Goal: Transaction & Acquisition: Purchase product/service

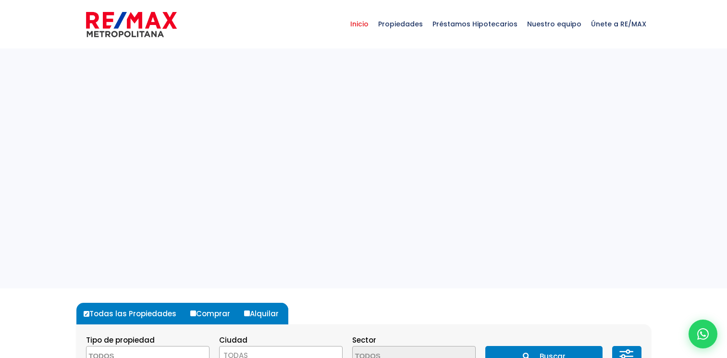
select select
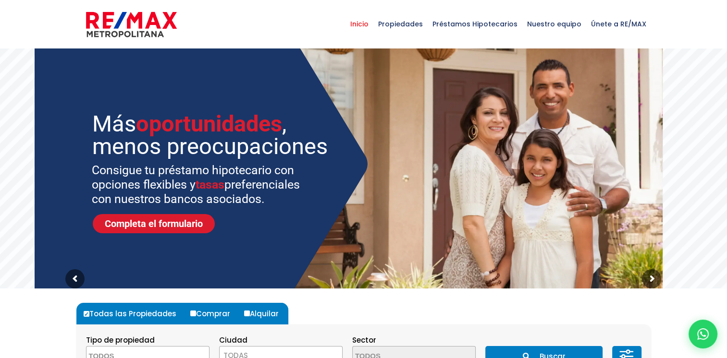
click at [197, 315] on label "Comprar" at bounding box center [214, 314] width 52 height 22
click at [196, 315] on input "Comprar" at bounding box center [193, 314] width 6 height 6
radio input "true"
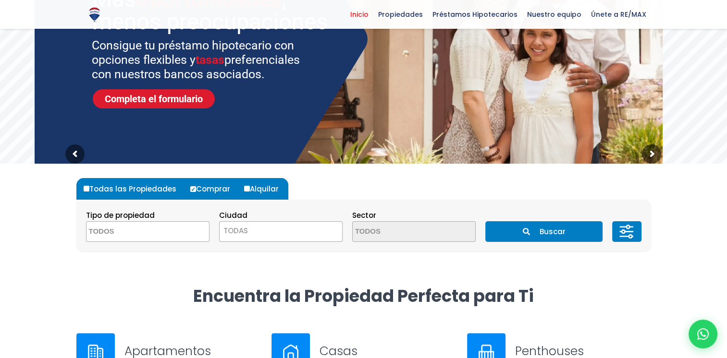
scroll to position [126, 0]
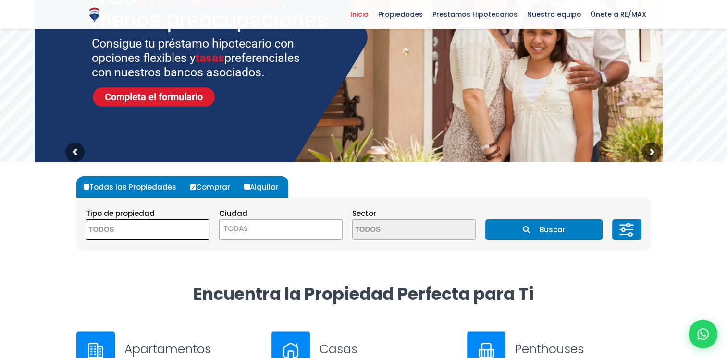
click at [123, 224] on textarea "Search" at bounding box center [132, 230] width 93 height 21
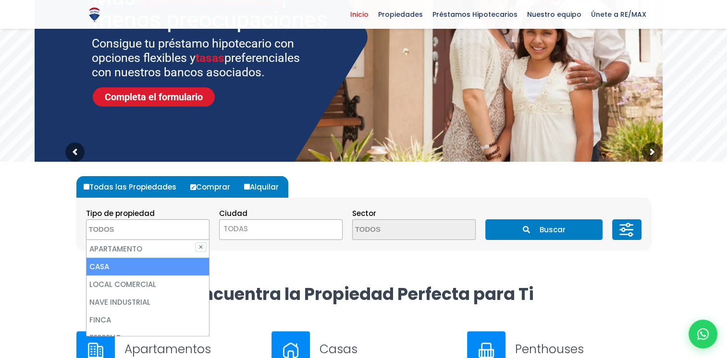
click at [109, 272] on li "CASA" at bounding box center [147, 267] width 122 height 18
select select "house"
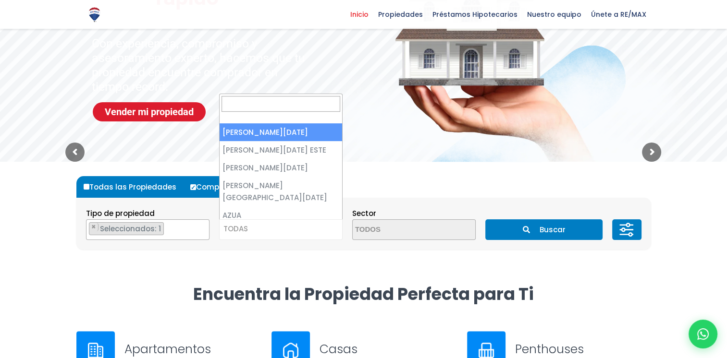
click at [267, 234] on span "TODAS" at bounding box center [280, 228] width 122 height 13
select select "1"
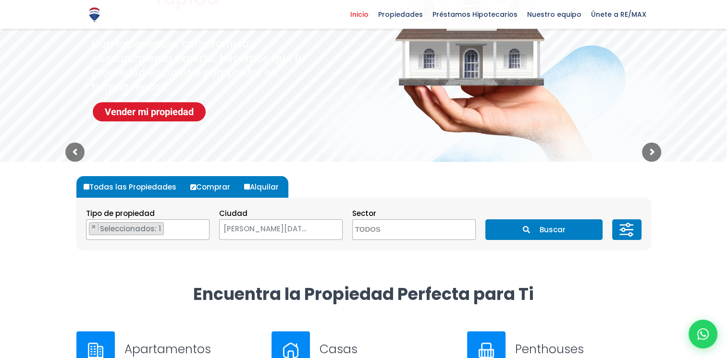
click at [428, 225] on textarea "Search" at bounding box center [398, 230] width 93 height 21
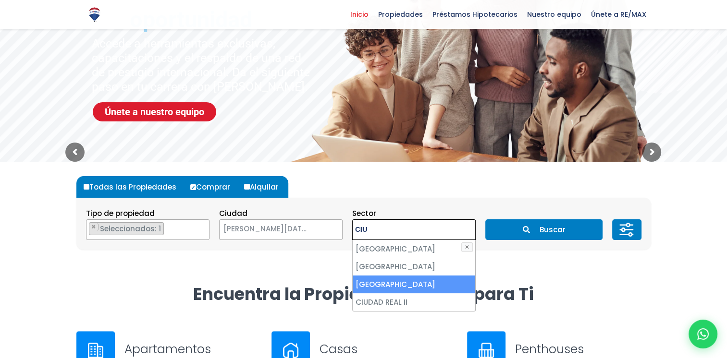
type textarea "CIU"
click at [412, 279] on li "CIUDAD REAL" at bounding box center [413, 285] width 122 height 18
select select "20"
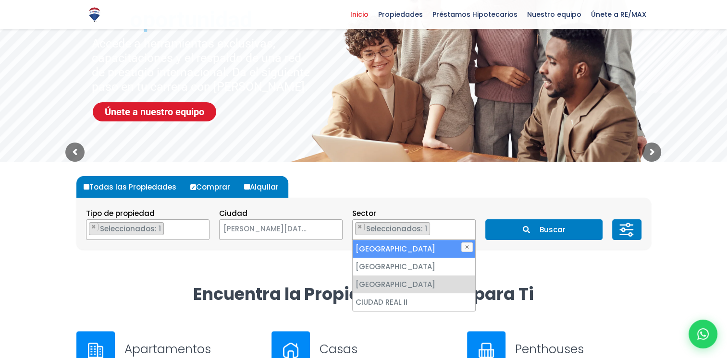
click at [559, 225] on button "Buscar" at bounding box center [543, 229] width 117 height 21
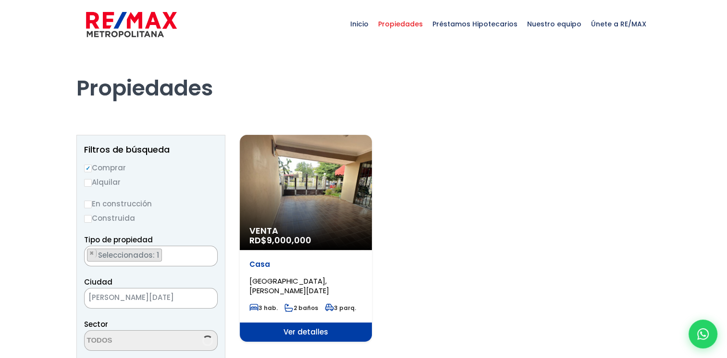
select select "20"
click at [285, 170] on div "Venta RD$ 9,000,000" at bounding box center [306, 192] width 132 height 115
click at [324, 173] on div "Venta RD$ 9,000,000" at bounding box center [306, 192] width 132 height 115
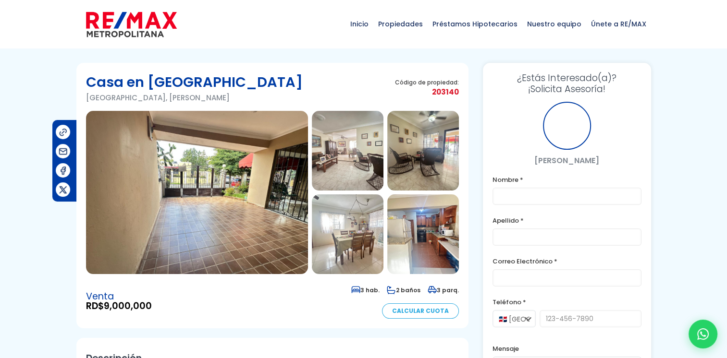
click at [248, 187] on img at bounding box center [197, 192] width 222 height 163
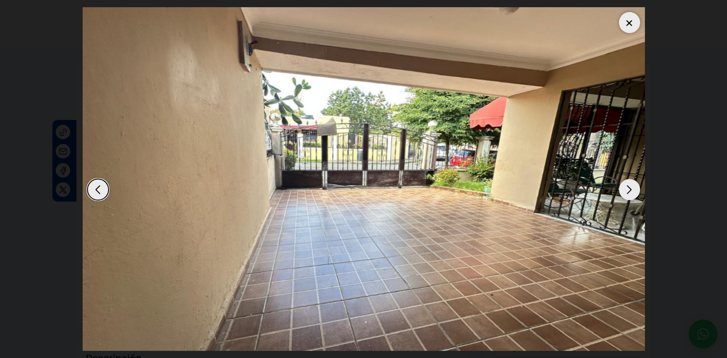
click at [630, 191] on div "Next slide" at bounding box center [628, 189] width 21 height 21
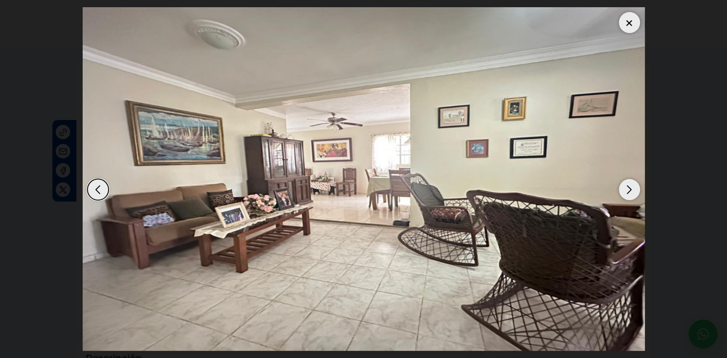
click at [630, 190] on div "Next slide" at bounding box center [628, 189] width 21 height 21
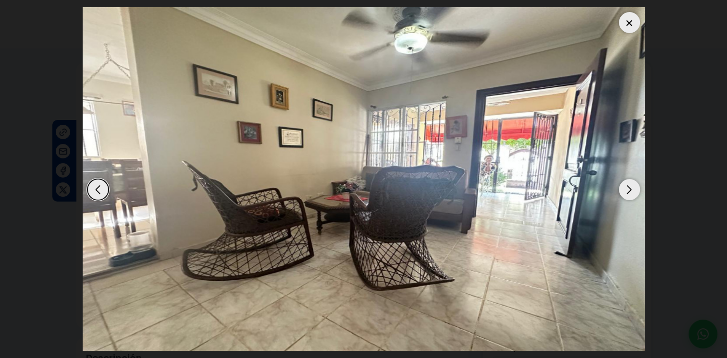
click at [630, 190] on div "Next slide" at bounding box center [628, 189] width 21 height 21
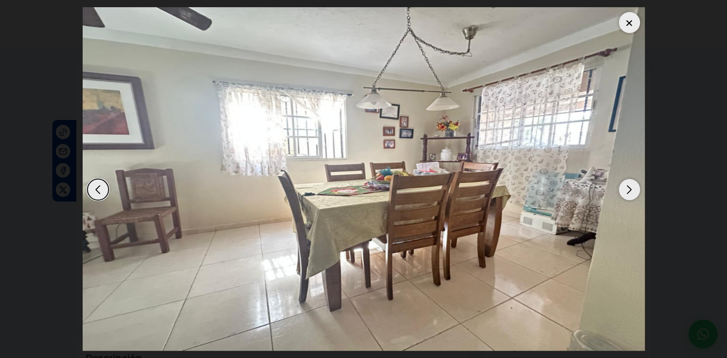
click at [630, 190] on div "Next slide" at bounding box center [628, 189] width 21 height 21
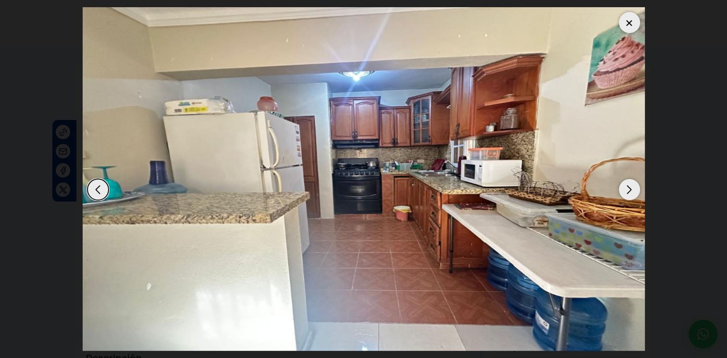
click at [630, 190] on div "Next slide" at bounding box center [628, 189] width 21 height 21
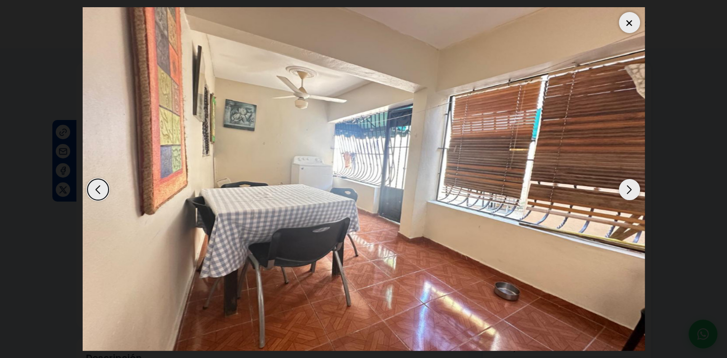
click at [630, 190] on div "Next slide" at bounding box center [628, 189] width 21 height 21
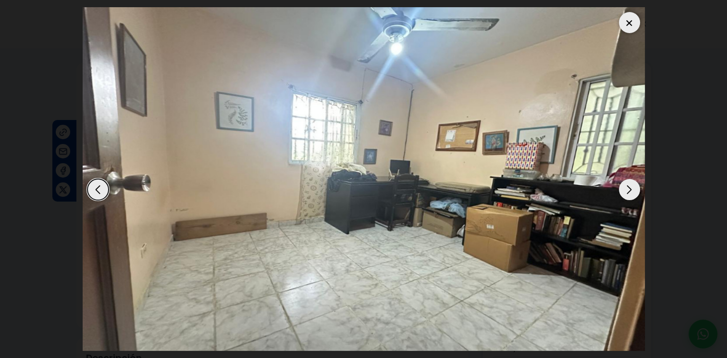
click at [630, 190] on div "Next slide" at bounding box center [628, 189] width 21 height 21
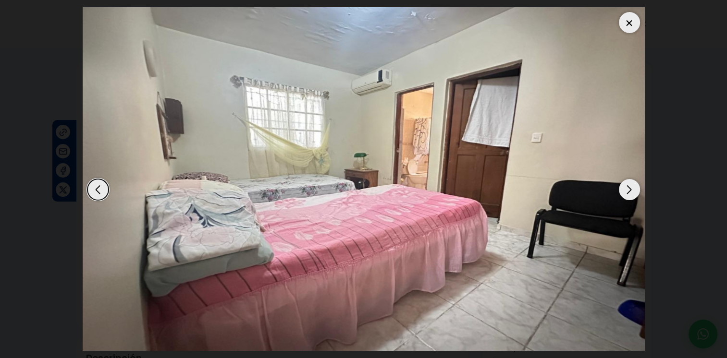
click at [630, 190] on div "Next slide" at bounding box center [628, 189] width 21 height 21
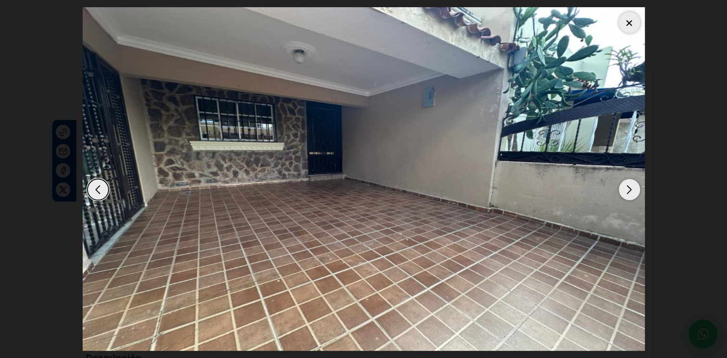
click at [630, 190] on div "Next slide" at bounding box center [628, 189] width 21 height 21
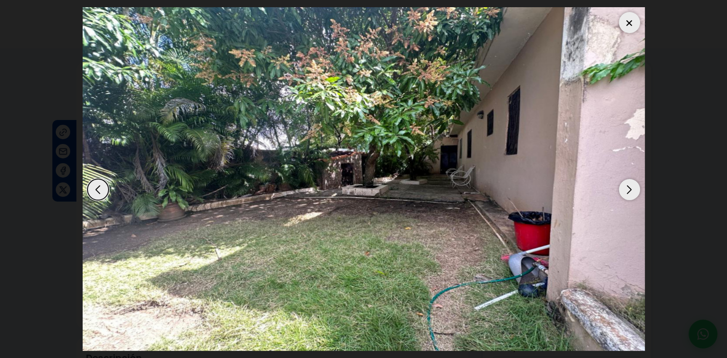
click at [630, 190] on div "Next slide" at bounding box center [628, 189] width 21 height 21
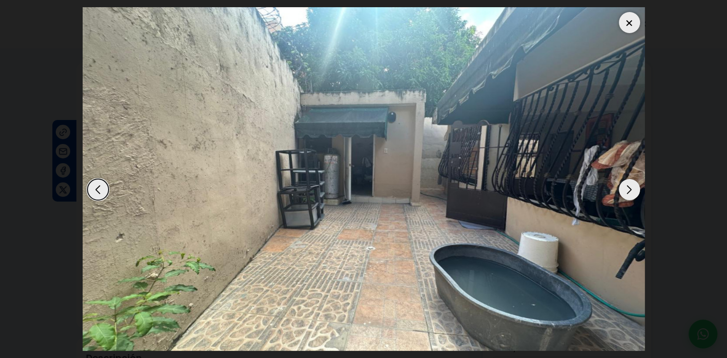
click at [630, 190] on div "Next slide" at bounding box center [628, 189] width 21 height 21
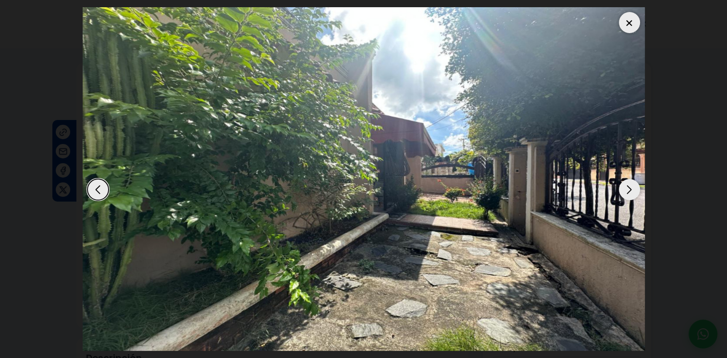
click at [630, 190] on div "Next slide" at bounding box center [628, 189] width 21 height 21
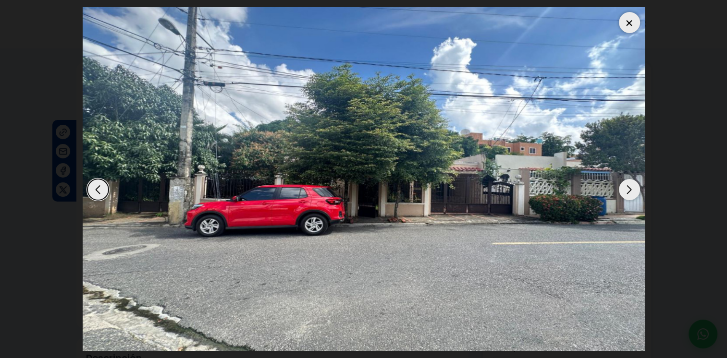
click at [630, 190] on div "Next slide" at bounding box center [628, 189] width 21 height 21
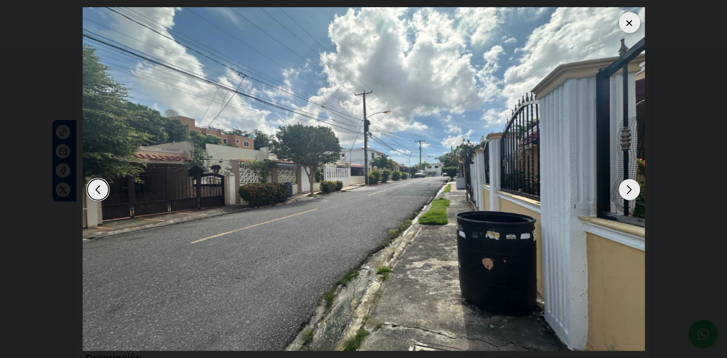
click at [630, 190] on div "Next slide" at bounding box center [628, 189] width 21 height 21
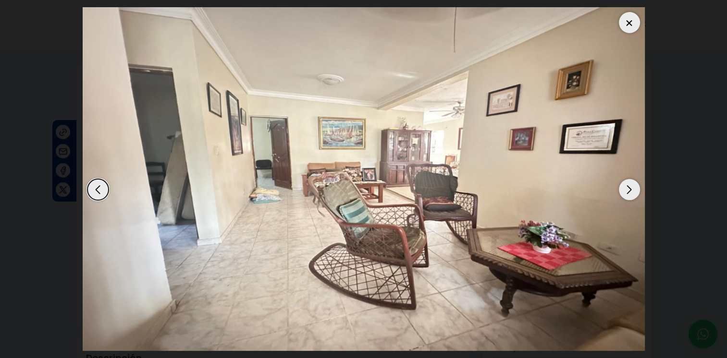
click at [630, 190] on div "Next slide" at bounding box center [628, 189] width 21 height 21
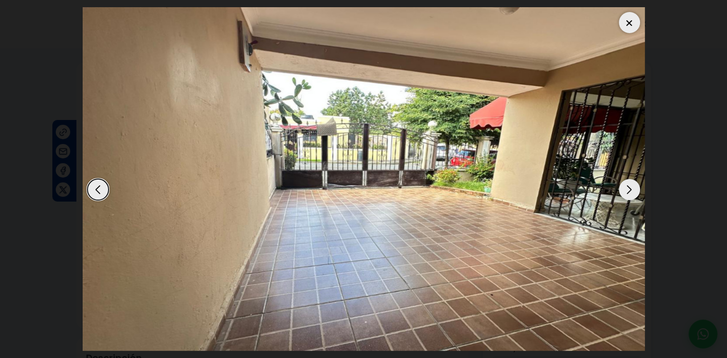
click at [630, 190] on div "Next slide" at bounding box center [628, 189] width 21 height 21
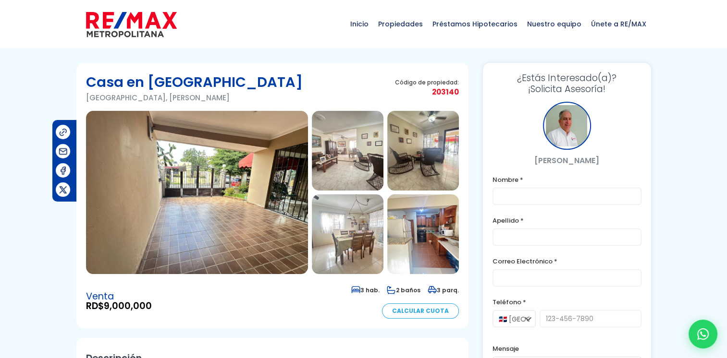
click at [229, 155] on img at bounding box center [197, 192] width 222 height 163
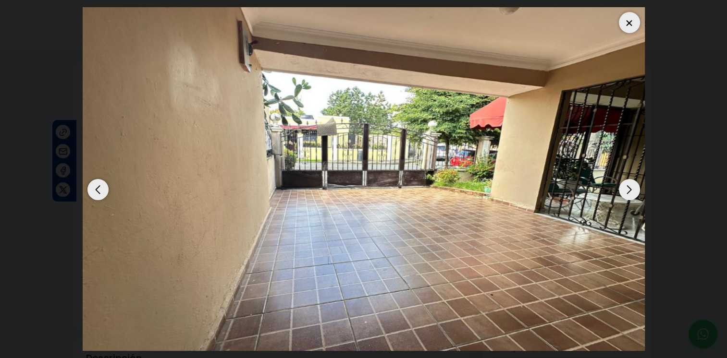
click at [629, 186] on div "Next slide" at bounding box center [628, 189] width 21 height 21
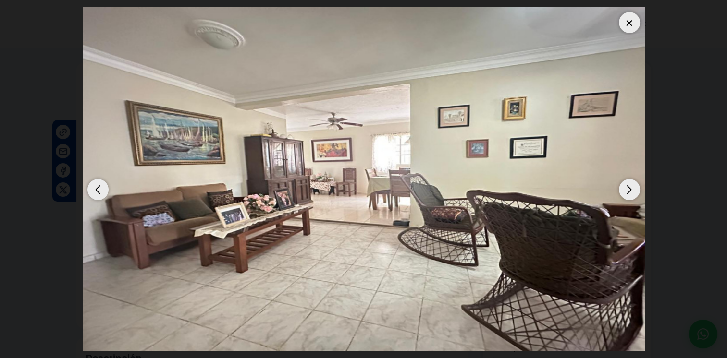
click at [629, 186] on div "Next slide" at bounding box center [628, 189] width 21 height 21
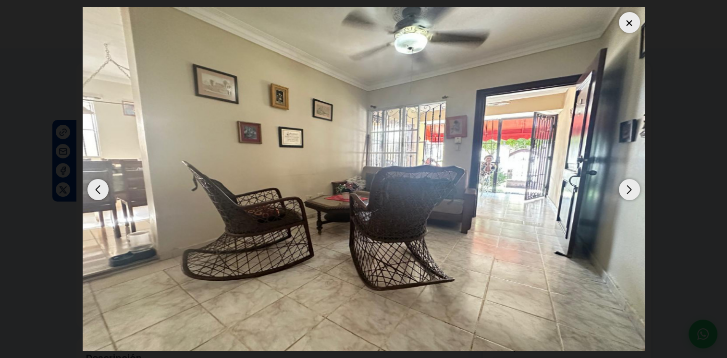
click at [629, 186] on div "Next slide" at bounding box center [628, 189] width 21 height 21
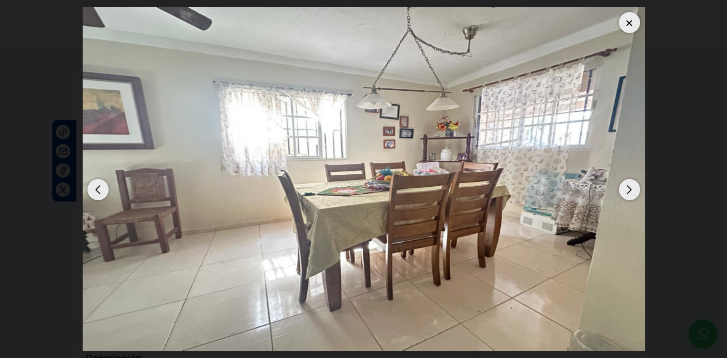
click at [629, 186] on div "Next slide" at bounding box center [628, 189] width 21 height 21
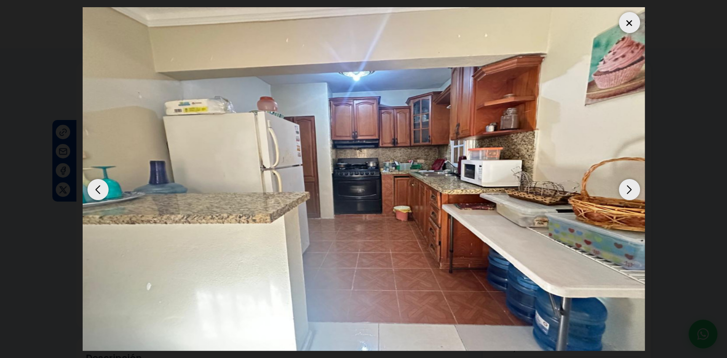
click at [629, 186] on div "Next slide" at bounding box center [628, 189] width 21 height 21
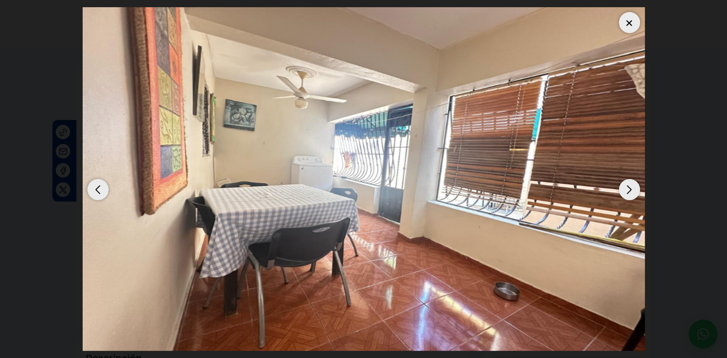
click at [629, 186] on div "Next slide" at bounding box center [628, 189] width 21 height 21
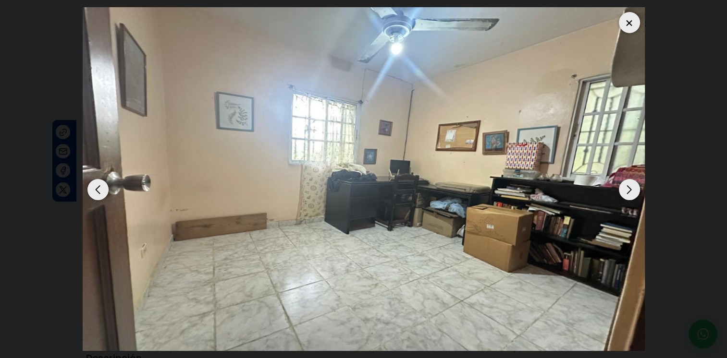
click at [629, 185] on div "Next slide" at bounding box center [628, 189] width 21 height 21
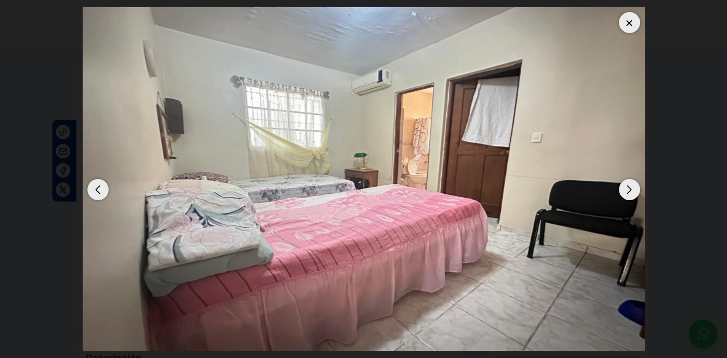
click at [629, 185] on div "Next slide" at bounding box center [628, 189] width 21 height 21
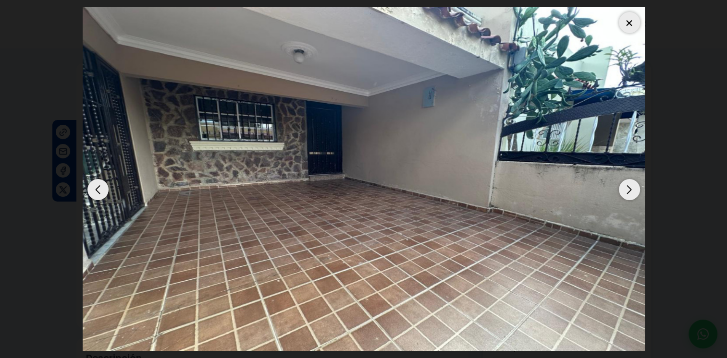
click at [629, 185] on div "Next slide" at bounding box center [628, 189] width 21 height 21
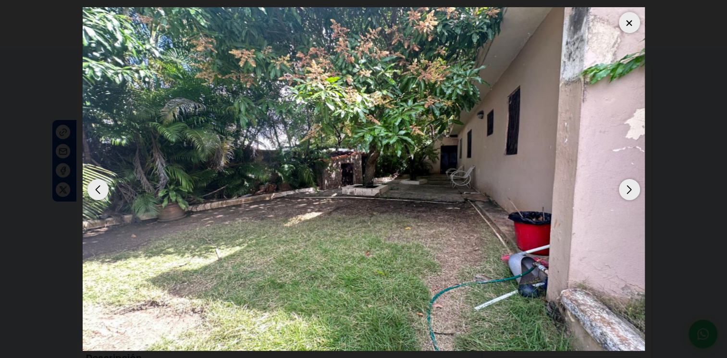
click at [629, 185] on div "Next slide" at bounding box center [628, 189] width 21 height 21
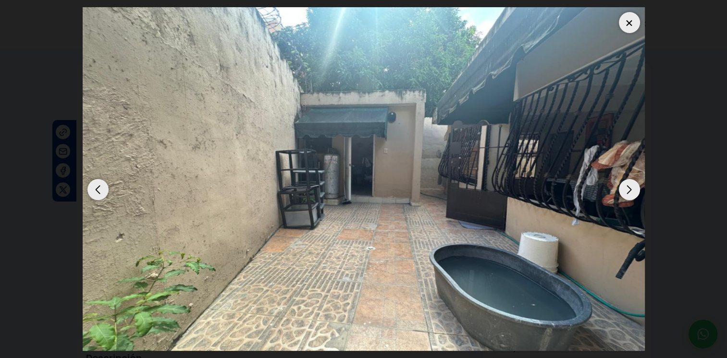
click at [629, 185] on div "Next slide" at bounding box center [628, 189] width 21 height 21
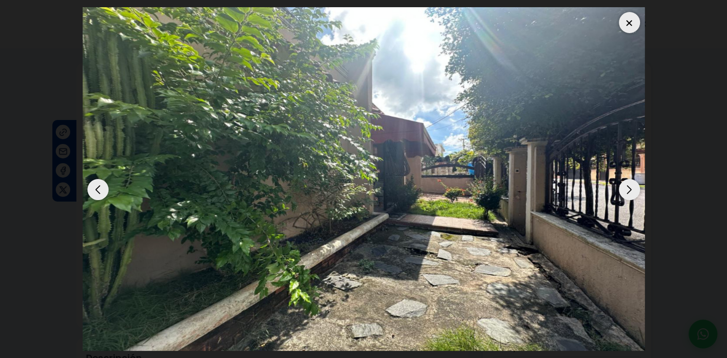
click at [629, 185] on div "Next slide" at bounding box center [628, 189] width 21 height 21
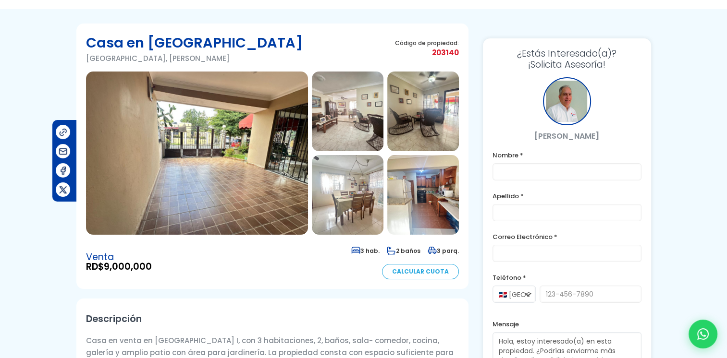
scroll to position [39, 0]
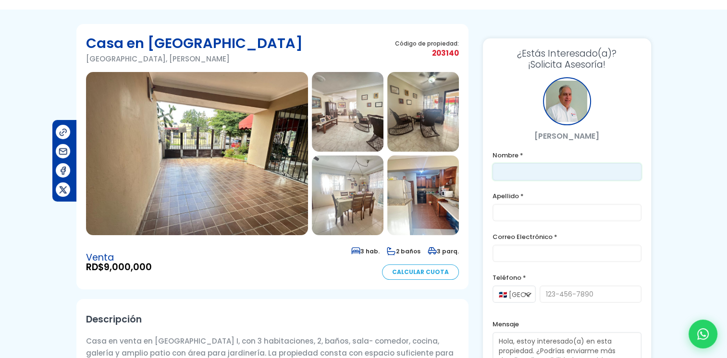
click at [521, 165] on input "text" at bounding box center [566, 171] width 149 height 17
type input "[PERSON_NAME]"
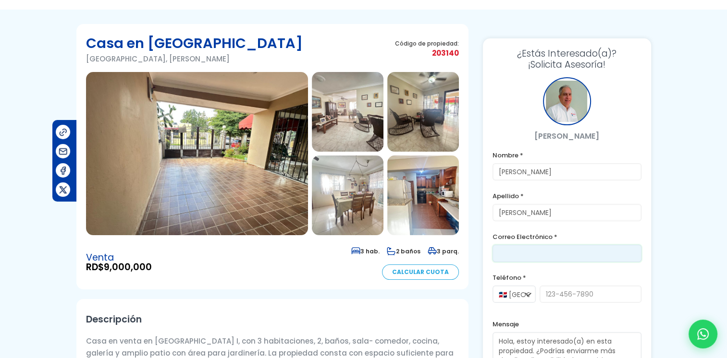
type input "[EMAIL_ADDRESS][DOMAIN_NAME]"
type input "8293211621"
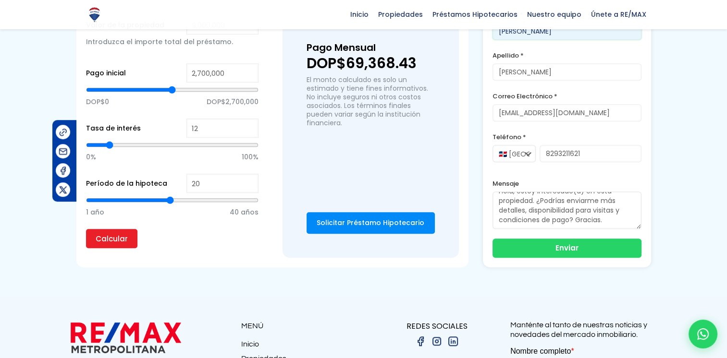
scroll to position [678, 0]
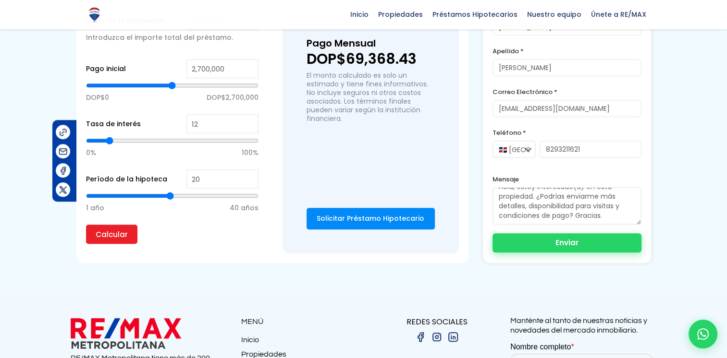
click at [561, 237] on button "Enviar" at bounding box center [566, 242] width 149 height 19
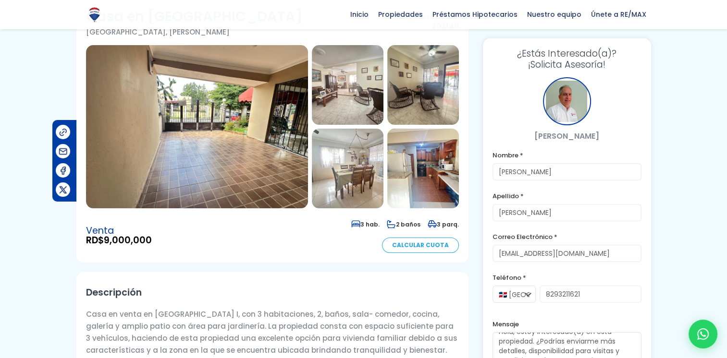
scroll to position [0, 0]
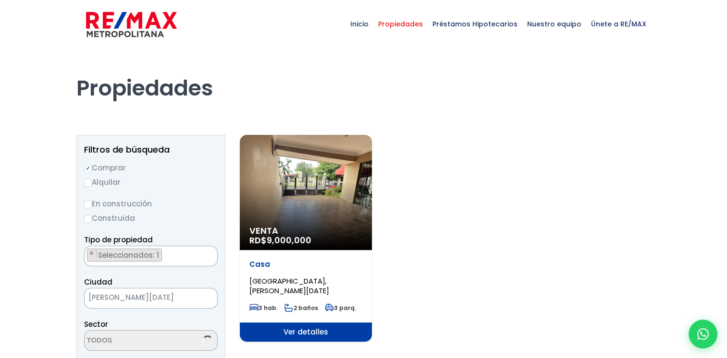
select select "20"
click at [177, 338] on ul "× Seleccionados: 1" at bounding box center [145, 341] width 121 height 21
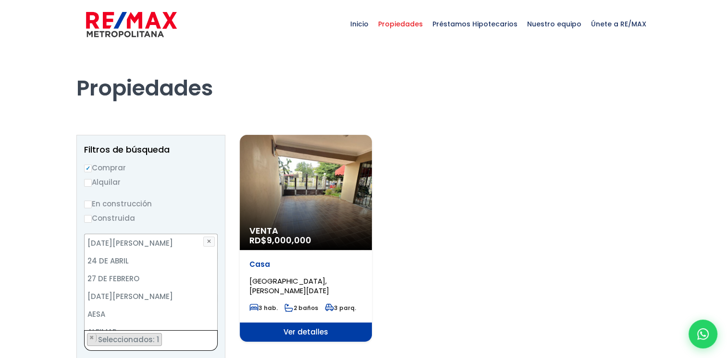
scroll to position [616, 0]
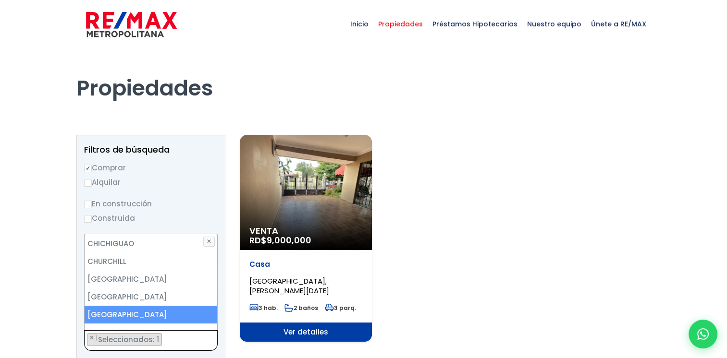
click at [174, 337] on ul "× Seleccionados: 1" at bounding box center [145, 341] width 121 height 21
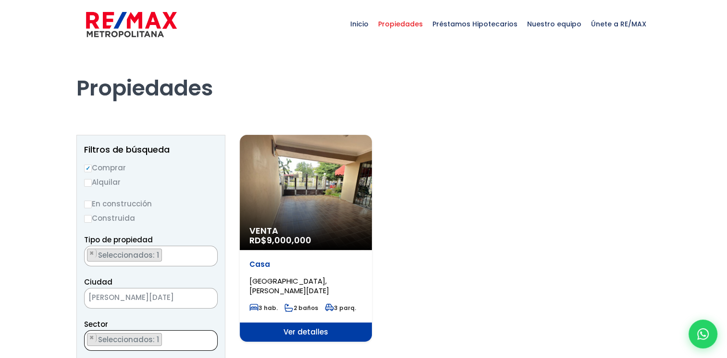
click at [85, 337] on textarea "Search" at bounding box center [87, 341] width 5 height 21
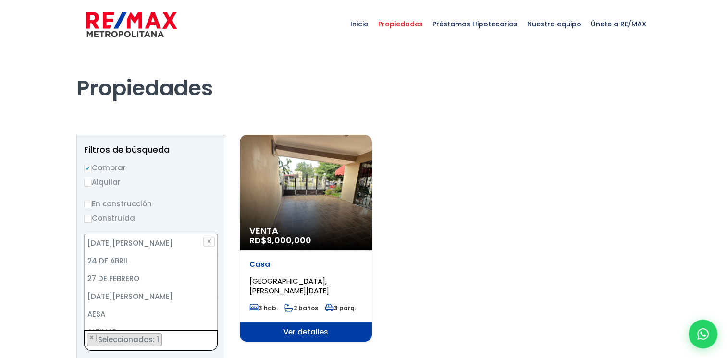
scroll to position [639, 0]
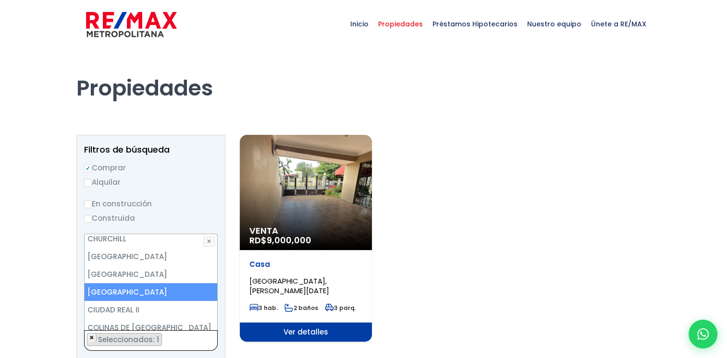
click at [90, 335] on span "×" at bounding box center [91, 338] width 5 height 9
select select
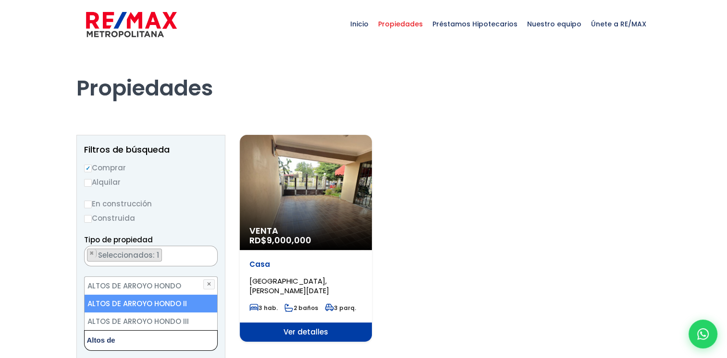
type textarea "Altos de"
click at [182, 301] on li "ALTOS DE ARROYO HONDO II" at bounding box center [151, 304] width 133 height 18
select select "92"
click at [176, 302] on li "ALTOS DE ARROYO HONDO II" at bounding box center [151, 304] width 133 height 18
select select
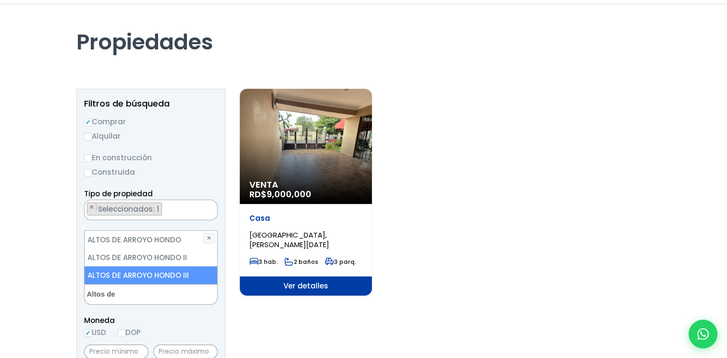
scroll to position [63, 0]
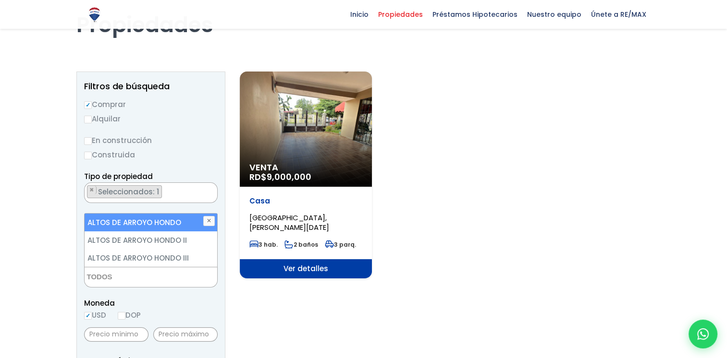
click at [170, 188] on ul "× Seleccionados: 1" at bounding box center [145, 193] width 121 height 21
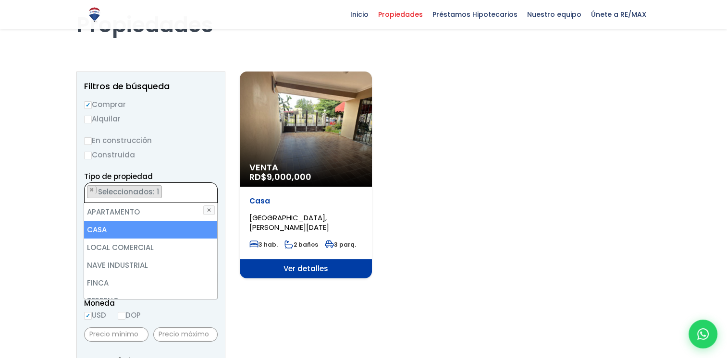
click at [125, 227] on li "CASA" at bounding box center [150, 230] width 133 height 18
select select
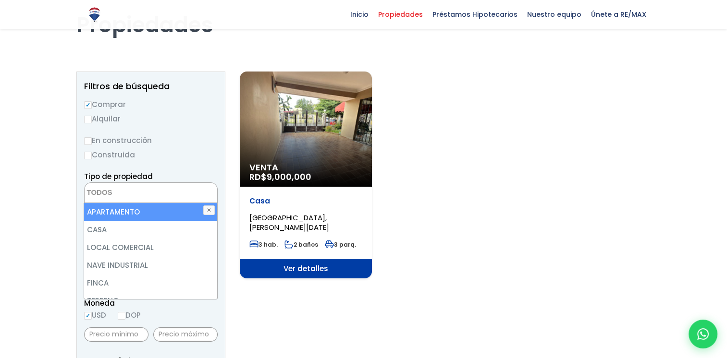
click at [130, 190] on textarea "Search" at bounding box center [131, 193] width 93 height 21
type textarea "c"
click at [129, 210] on li "CASA" at bounding box center [150, 212] width 133 height 18
select select "house"
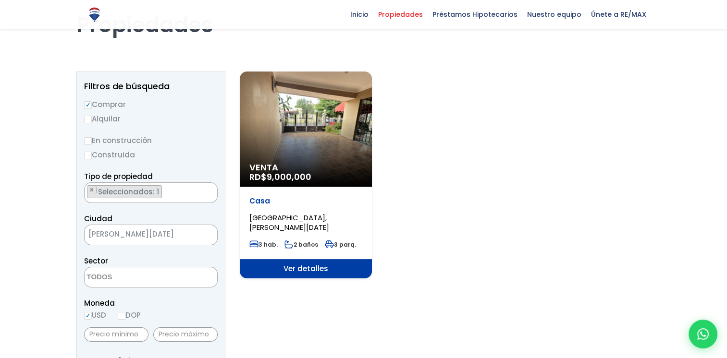
click at [149, 275] on textarea "Search" at bounding box center [131, 277] width 93 height 21
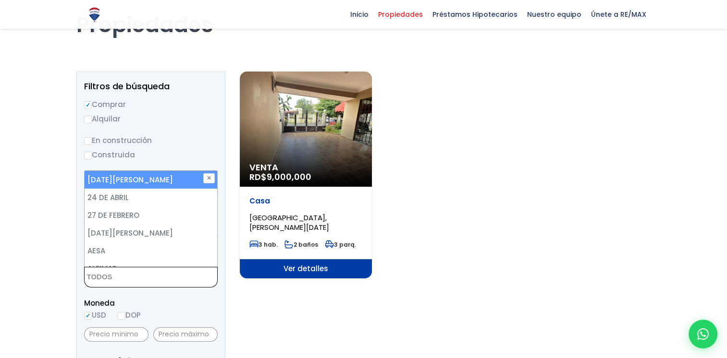
click at [151, 273] on textarea "Search" at bounding box center [131, 277] width 93 height 21
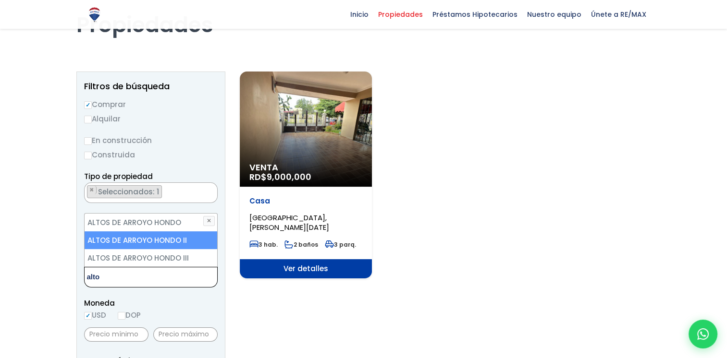
type textarea "alto"
click at [156, 235] on li "ALTOS DE ARROYO HONDO II" at bounding box center [151, 240] width 133 height 18
select select "92"
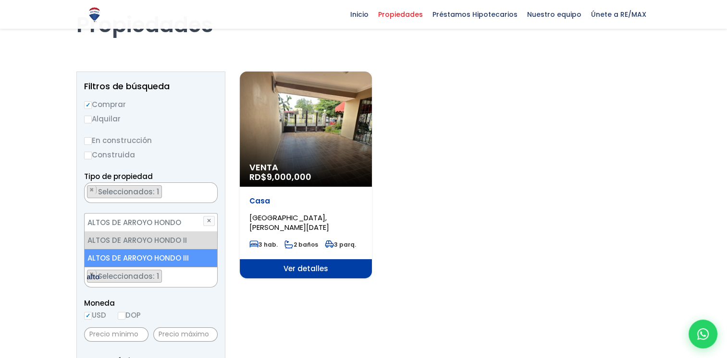
click at [175, 274] on ul "× Seleccionados: 1" at bounding box center [145, 277] width 121 height 21
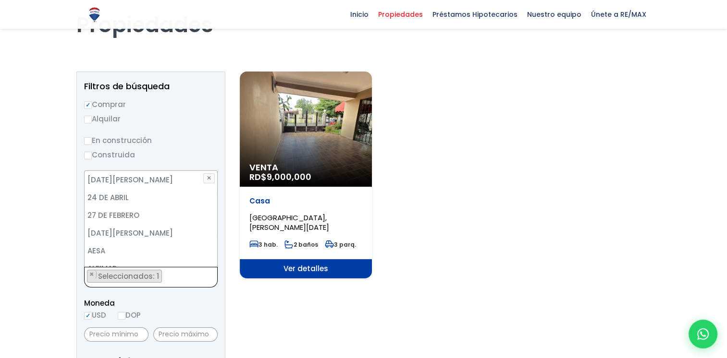
scroll to position [88, 0]
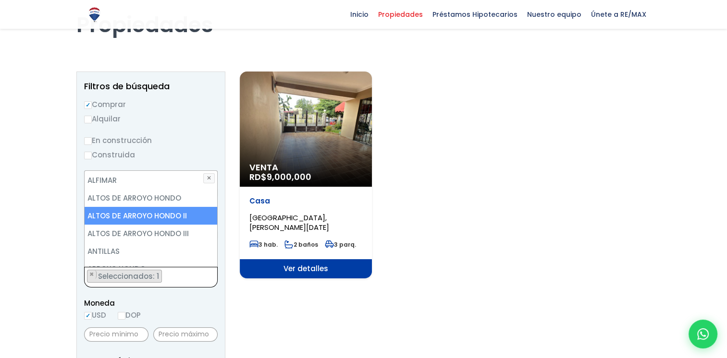
click at [162, 211] on li "ALTOS DE ARROYO HONDO II" at bounding box center [151, 216] width 133 height 18
click at [179, 210] on li "ALTOS DE ARROYO HONDO II" at bounding box center [151, 216] width 133 height 18
select select "92"
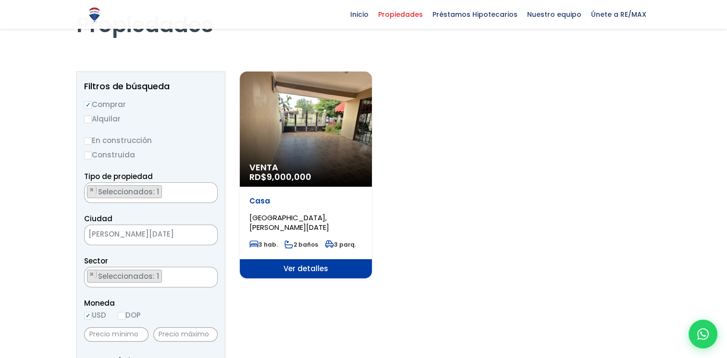
click at [303, 271] on span "Ver detalles" at bounding box center [306, 268] width 132 height 19
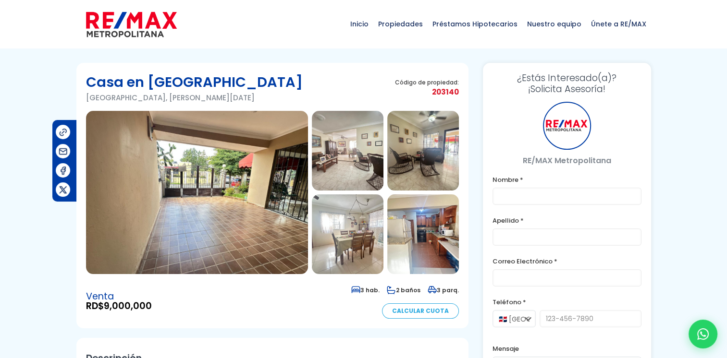
type input "[PERSON_NAME]"
type input "[EMAIL_ADDRESS][DOMAIN_NAME]"
type input "8293211621"
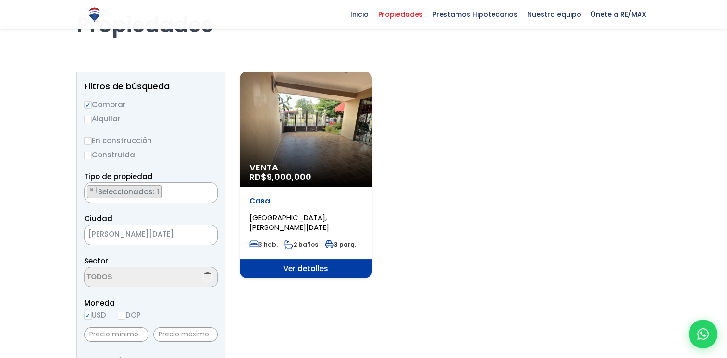
scroll to position [401, 0]
select select "20"
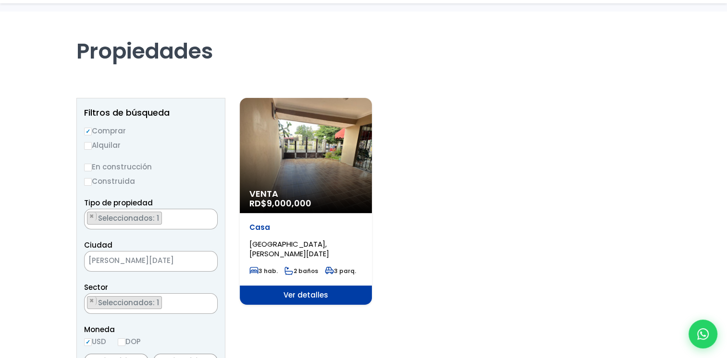
scroll to position [37, 0]
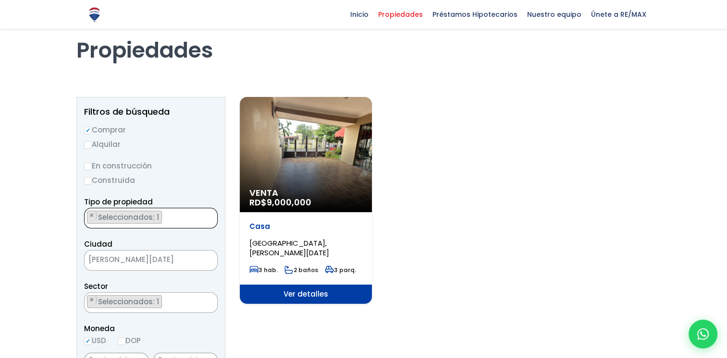
click at [189, 222] on ul "× Seleccionados: 1" at bounding box center [145, 218] width 121 height 21
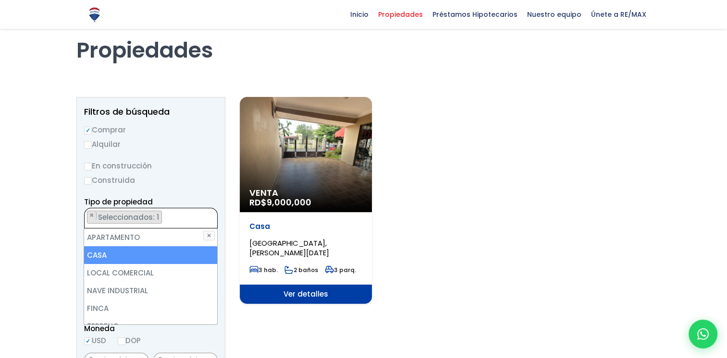
click at [150, 255] on li "CASA" at bounding box center [150, 255] width 133 height 18
select select
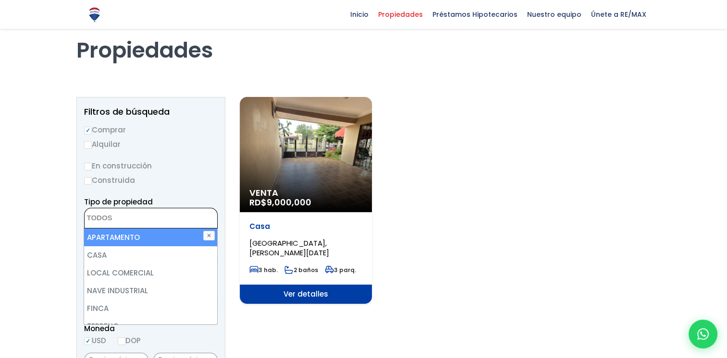
click at [159, 216] on textarea "Search" at bounding box center [131, 218] width 93 height 21
type textarea "ca"
click at [140, 235] on li "CASA" at bounding box center [150, 238] width 133 height 18
select select "house"
click at [167, 236] on li "CASA" at bounding box center [150, 238] width 133 height 18
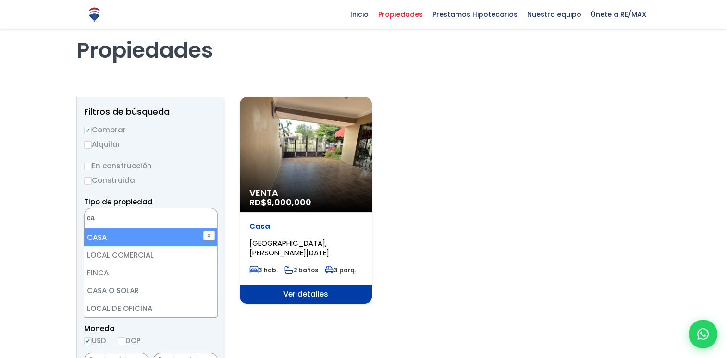
click at [167, 235] on li "CASA" at bounding box center [150, 238] width 133 height 18
select select "house"
click at [167, 235] on li "CASA" at bounding box center [150, 238] width 133 height 18
select select
click at [106, 220] on textarea "ca" at bounding box center [131, 218] width 93 height 21
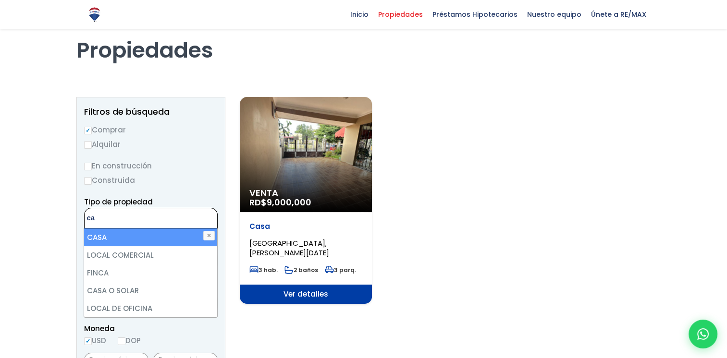
type textarea "c"
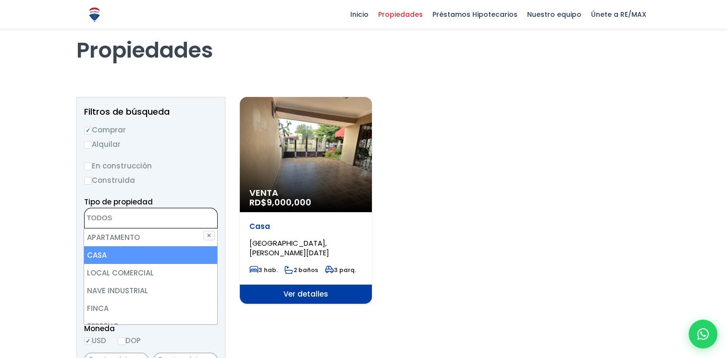
click at [103, 254] on li "CASA" at bounding box center [150, 255] width 133 height 18
select select "house"
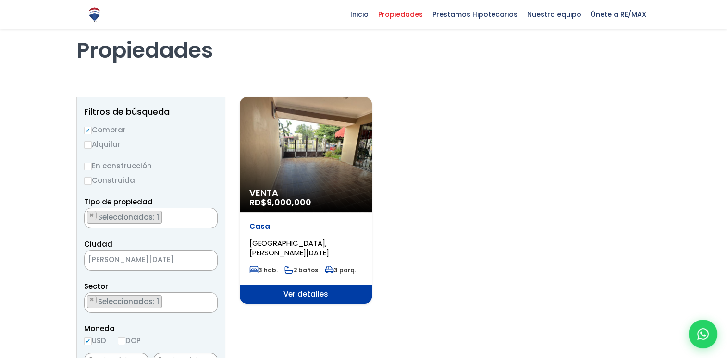
click at [162, 299] on ul "× Seleccionados: 1" at bounding box center [145, 303] width 121 height 21
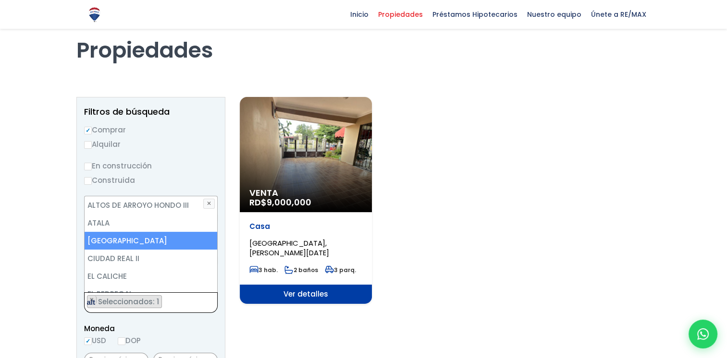
scroll to position [0, 0]
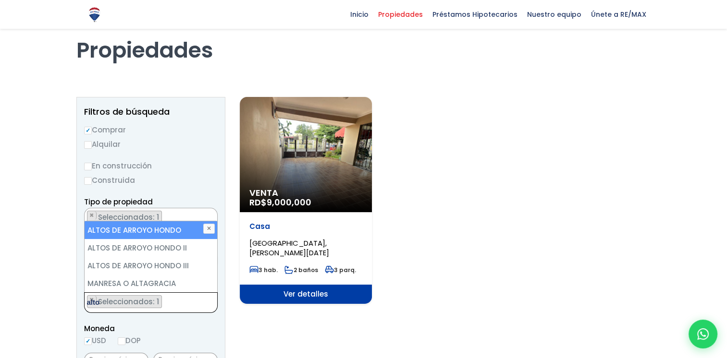
type textarea "altos"
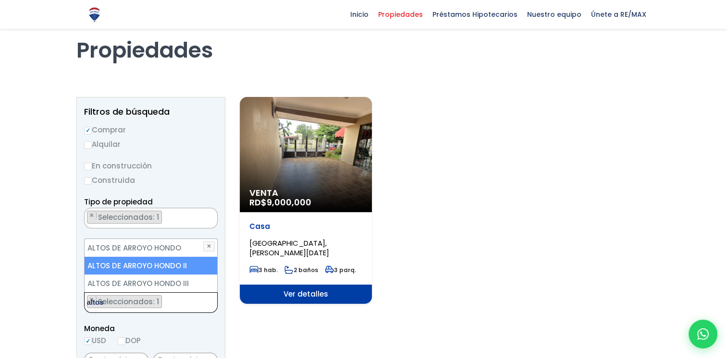
select select "92"
type textarea "altos"
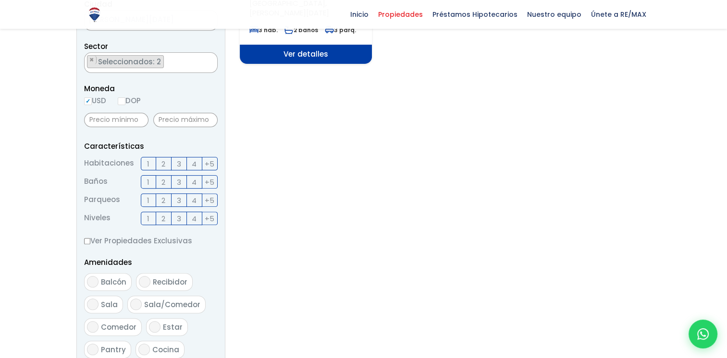
scroll to position [258, 0]
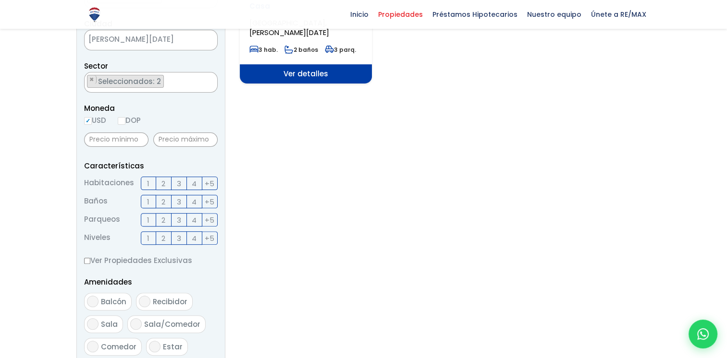
click at [177, 181] on span "3" at bounding box center [179, 184] width 4 height 12
click at [0, 0] on input "3" at bounding box center [0, 0] width 0 height 0
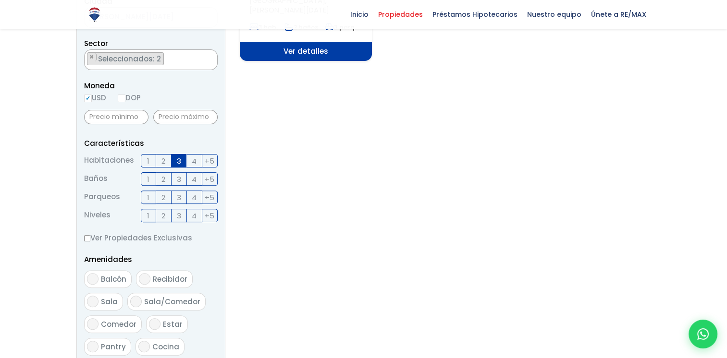
scroll to position [277, 0]
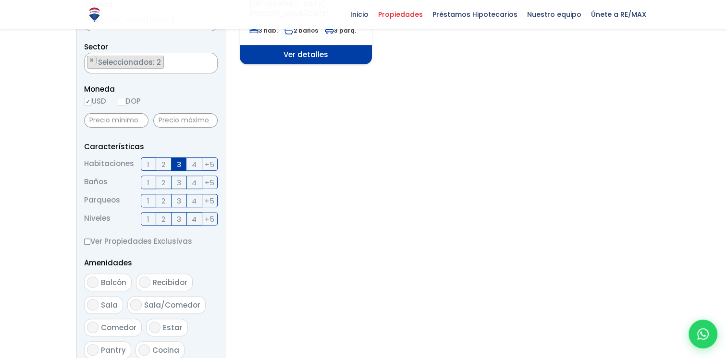
click at [127, 102] on label "DOP" at bounding box center [129, 101] width 23 height 12
click at [0, 0] on input "DOP" at bounding box center [0, 0] width 0 height 0
click at [125, 102] on input "DOP" at bounding box center [122, 102] width 8 height 8
radio input "true"
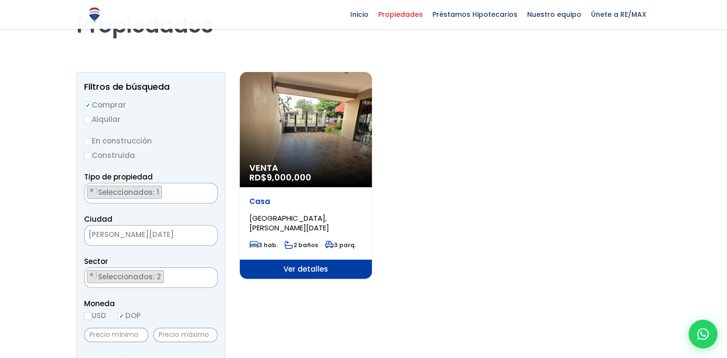
scroll to position [62, 0]
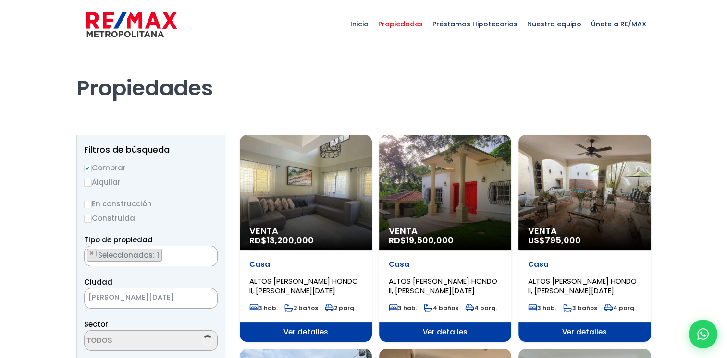
select select "92"
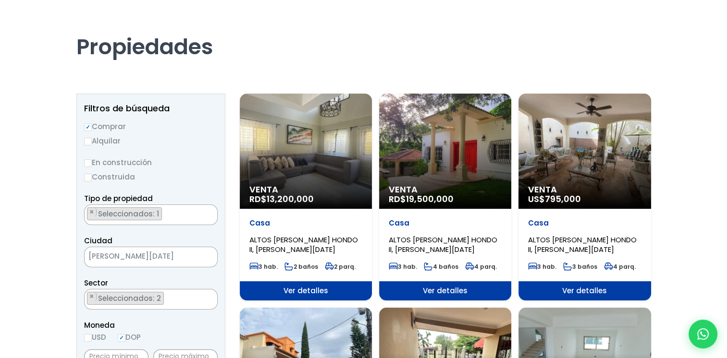
scroll to position [34, 0]
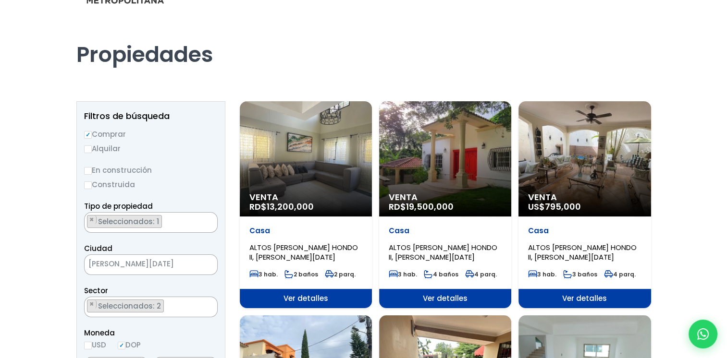
click at [299, 136] on div "Venta RD$ 13,200,000" at bounding box center [306, 158] width 132 height 115
click at [293, 299] on span "Ver detalles" at bounding box center [306, 298] width 132 height 19
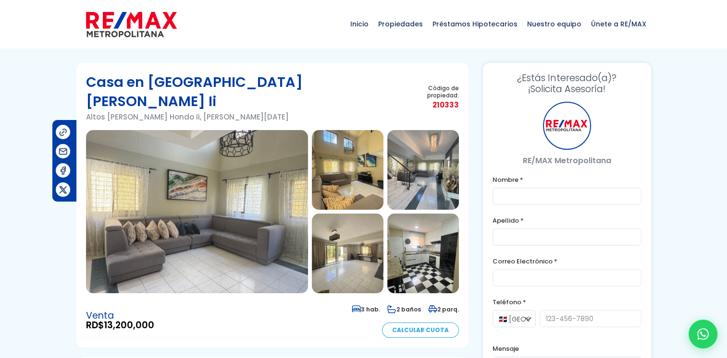
type input "[PERSON_NAME]"
type input "[EMAIL_ADDRESS][DOMAIN_NAME]"
type input "8293211621"
